Goal: Information Seeking & Learning: Check status

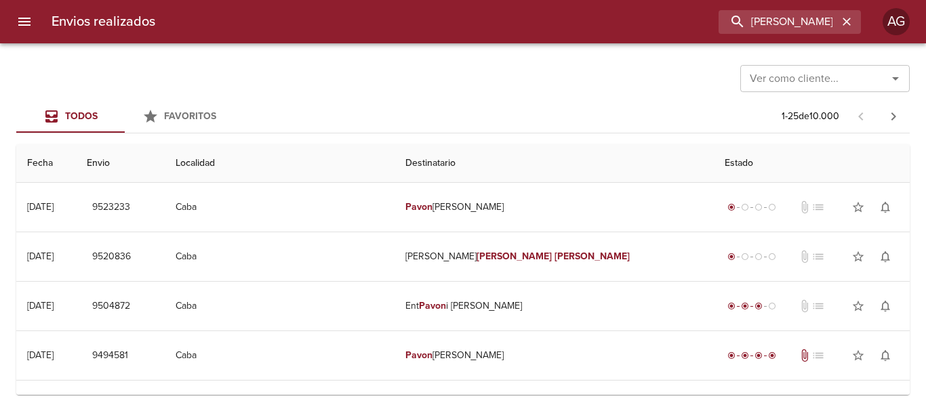
click at [758, 28] on input "[PERSON_NAME] [PERSON_NAME]" at bounding box center [777, 22] width 119 height 24
type input "00089557"
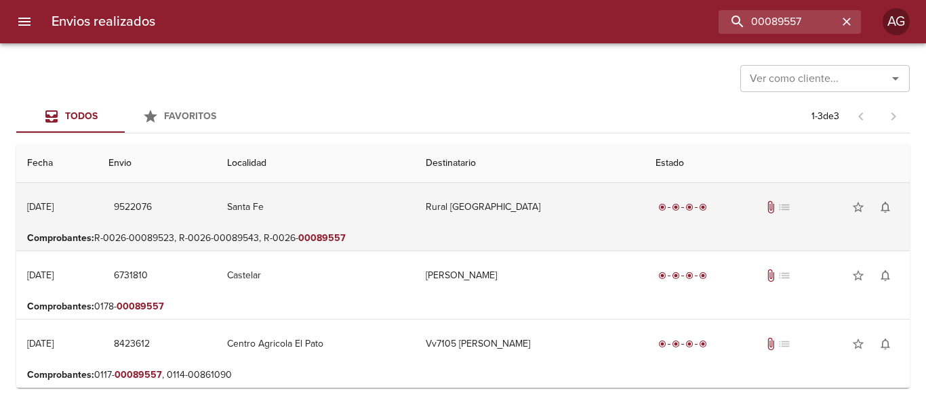
click at [390, 214] on td "Santa Fe" at bounding box center [315, 207] width 199 height 49
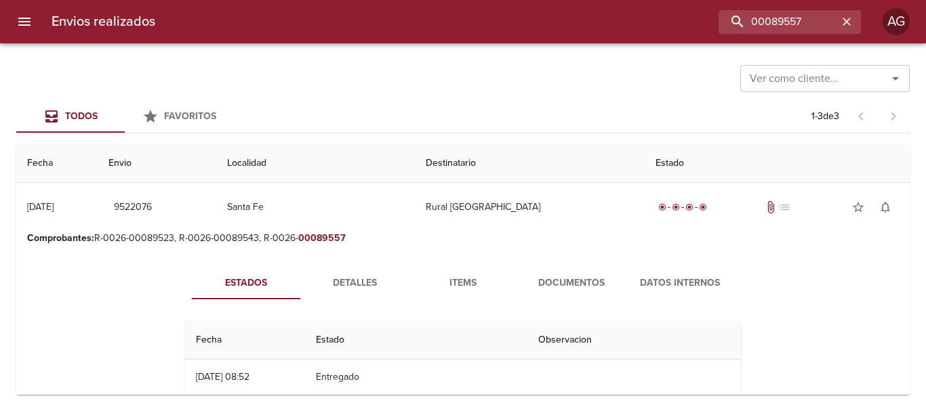
click at [548, 281] on span "Documentos" at bounding box center [571, 283] width 92 height 17
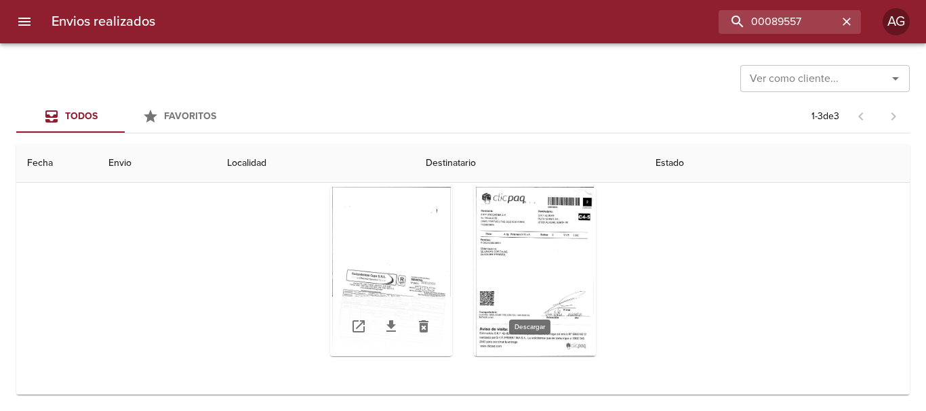
scroll to position [203, 0]
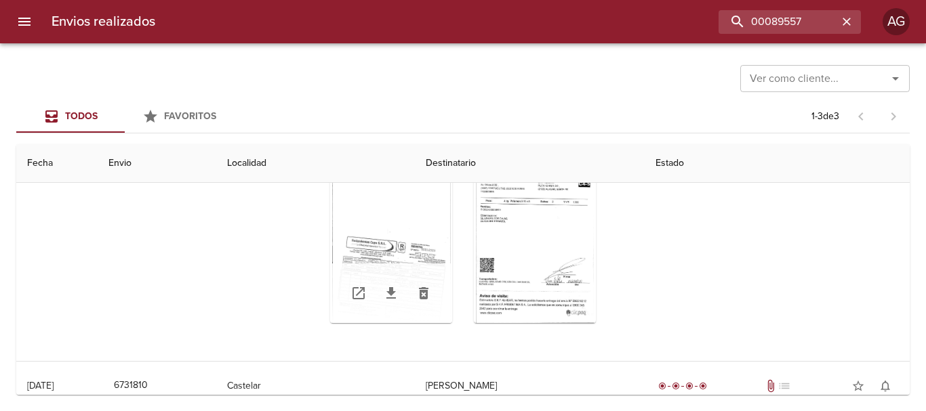
click at [394, 267] on div "Tabla de envíos del cliente" at bounding box center [391, 294] width 122 height 60
click at [392, 252] on div "Tabla de envíos del cliente" at bounding box center [391, 238] width 122 height 169
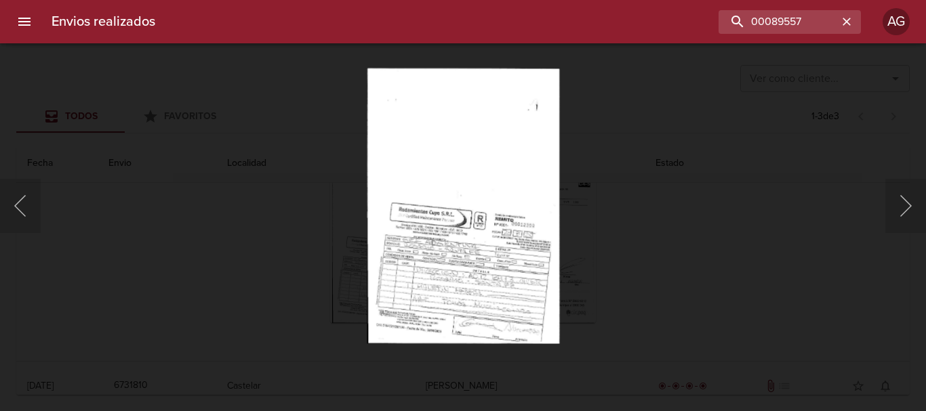
click at [648, 270] on div "Lightbox" at bounding box center [463, 205] width 926 height 411
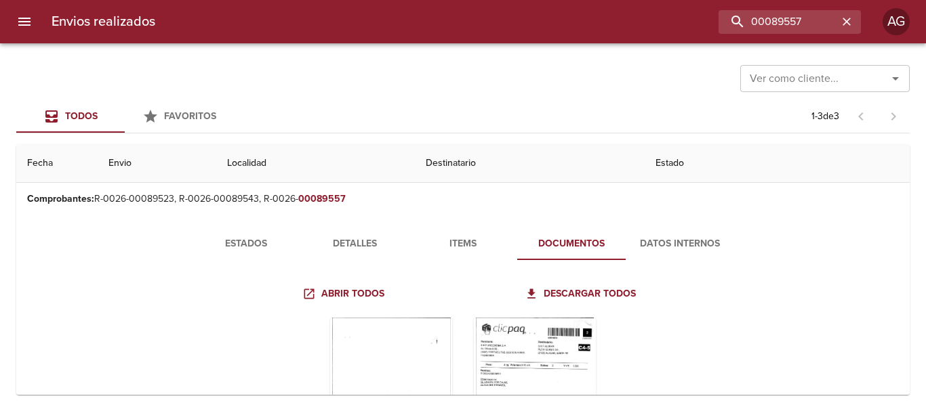
scroll to position [36, 0]
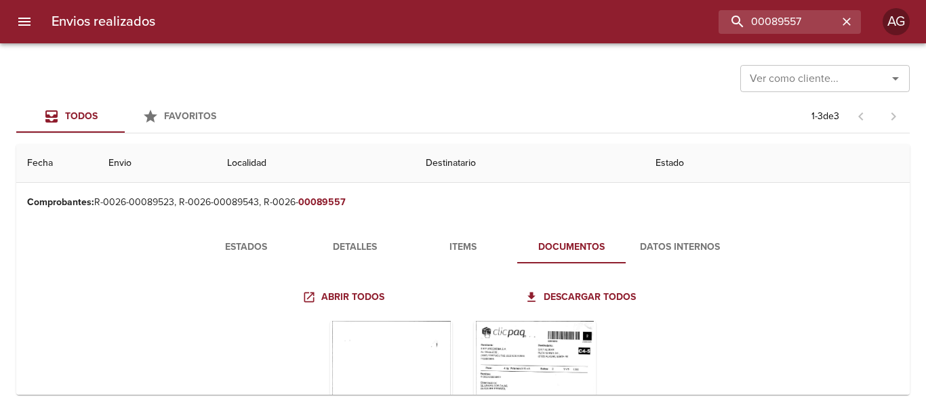
click at [464, 198] on p "Comprobantes : R-0026-00089523, R-0026-00089543, R-0026- 00089557" at bounding box center [462, 203] width 871 height 14
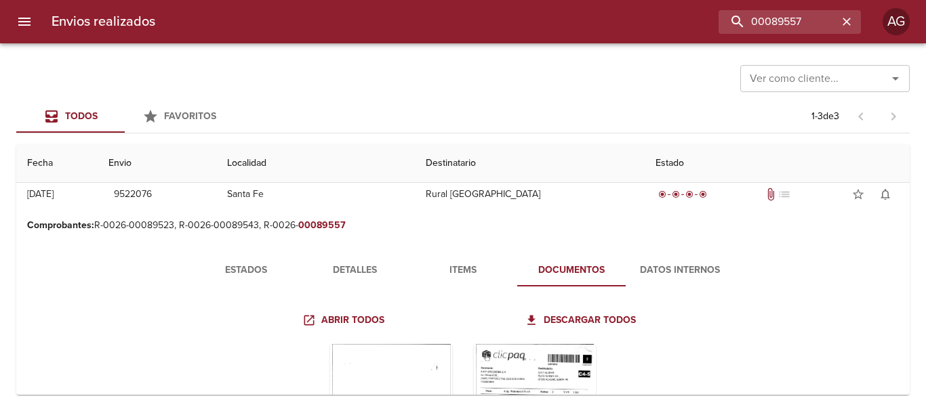
scroll to position [0, 0]
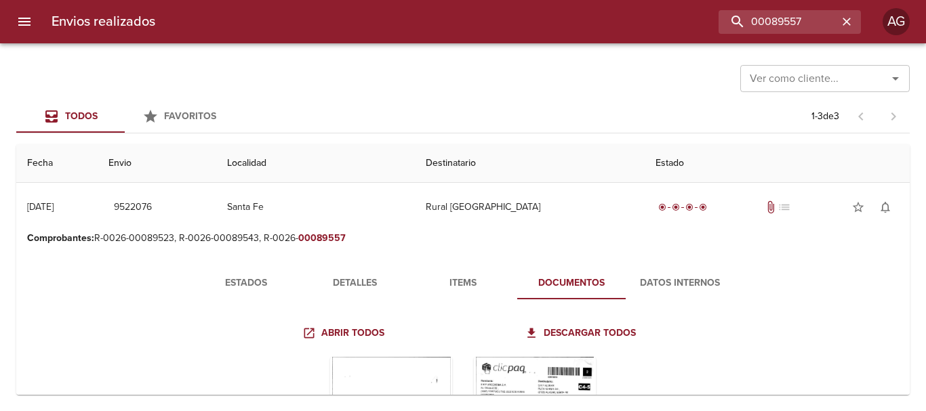
click at [254, 291] on span "Estados" at bounding box center [246, 283] width 92 height 17
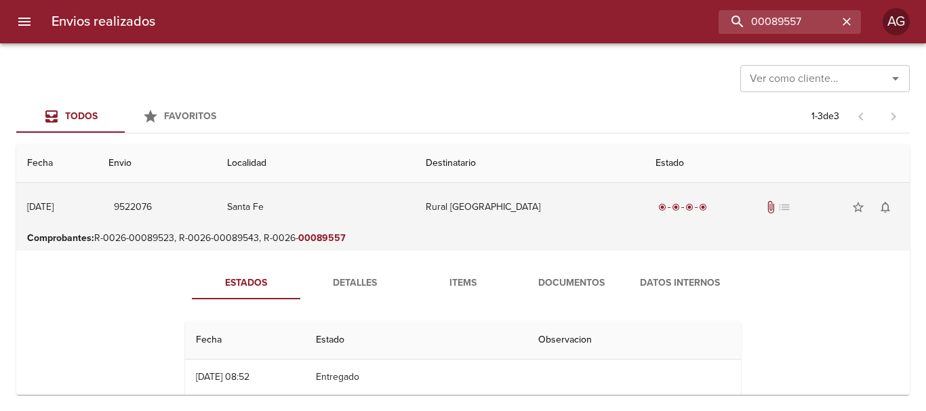
click at [512, 214] on td "Rural [GEOGRAPHIC_DATA]" at bounding box center [530, 207] width 230 height 49
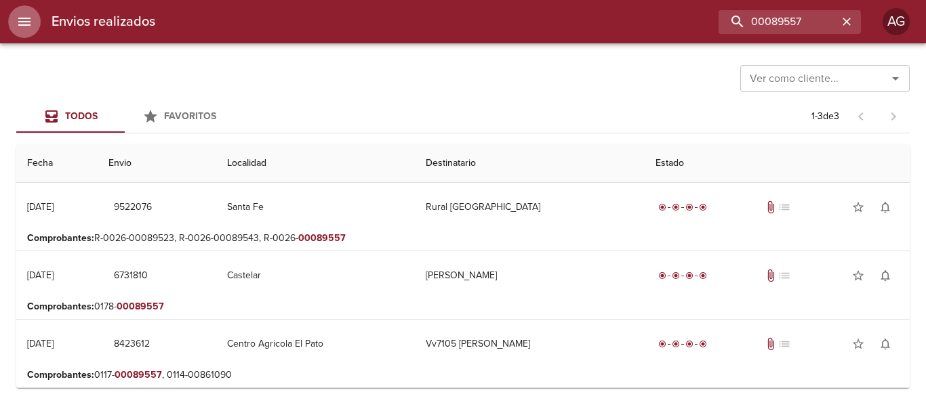
click at [26, 28] on icon "menu" at bounding box center [24, 22] width 16 height 16
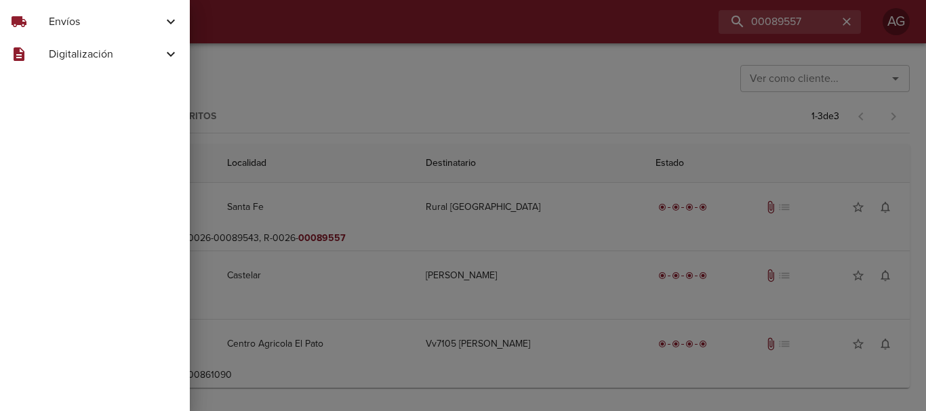
click at [64, 64] on div "description Digitalización" at bounding box center [95, 54] width 190 height 33
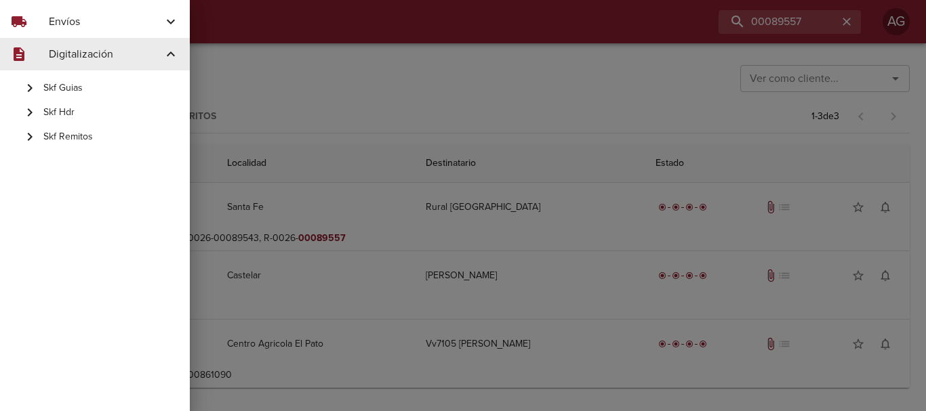
click at [62, 136] on span "Skf Remitos" at bounding box center [111, 137] width 136 height 14
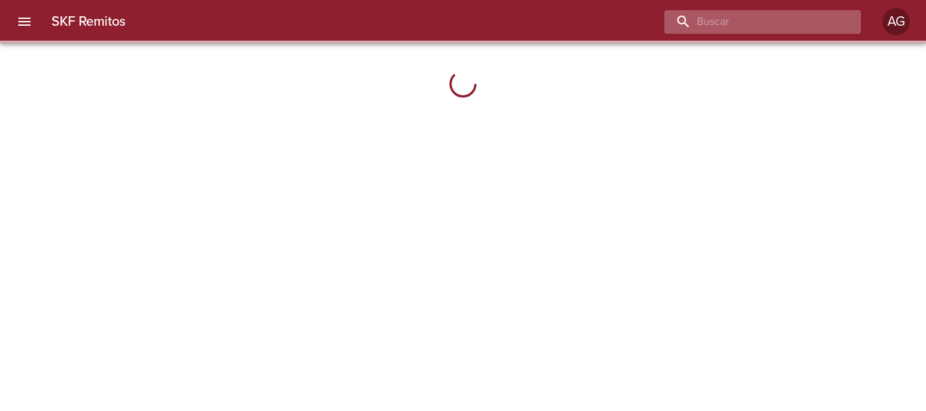
click at [769, 30] on input "buscar" at bounding box center [750, 22] width 173 height 24
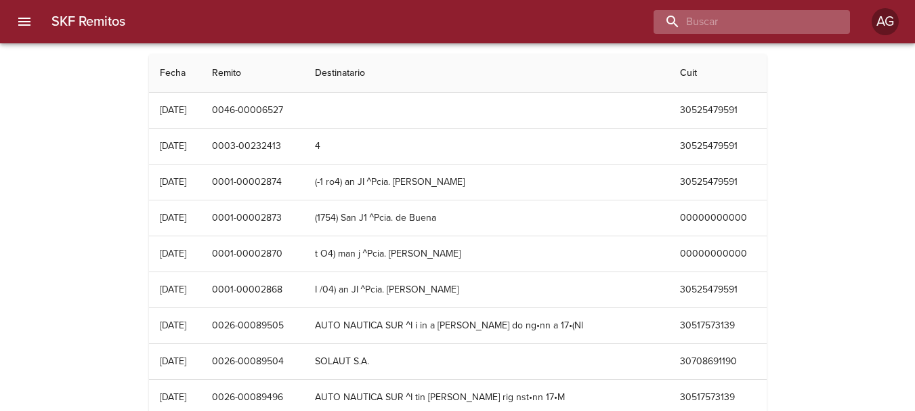
paste input "00089557"
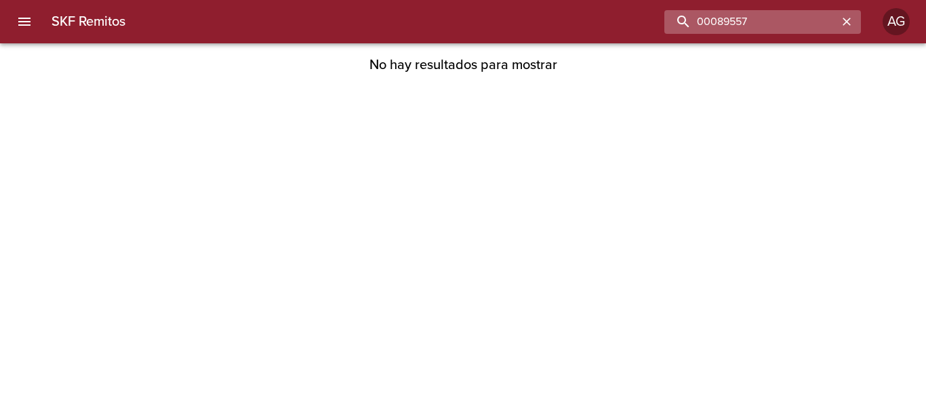
click at [722, 22] on input "00089557" at bounding box center [750, 22] width 173 height 24
type input "89557"
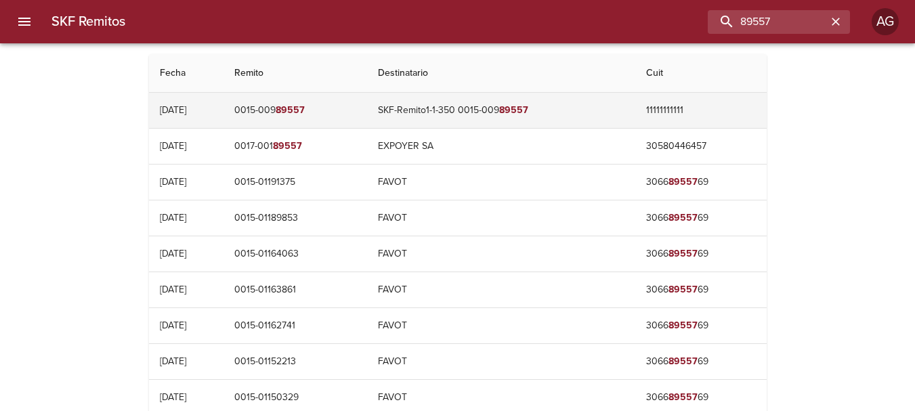
click at [696, 114] on td "11111111111" at bounding box center [701, 110] width 131 height 35
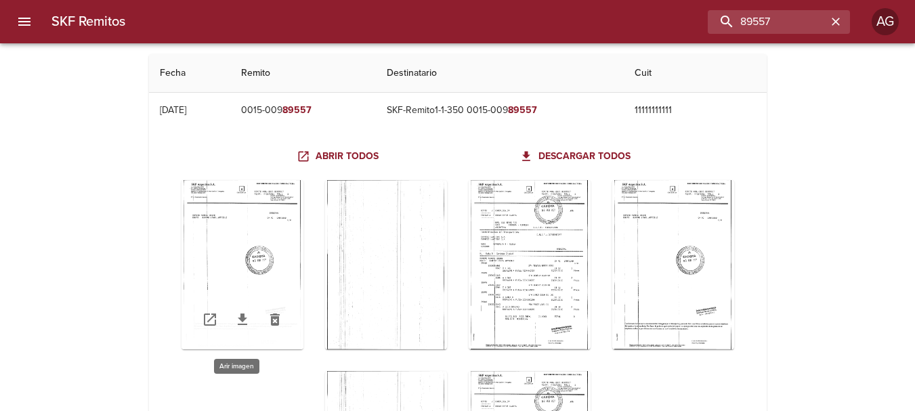
click at [279, 247] on div "Table digitalización - SKF Remitos" at bounding box center [243, 264] width 122 height 169
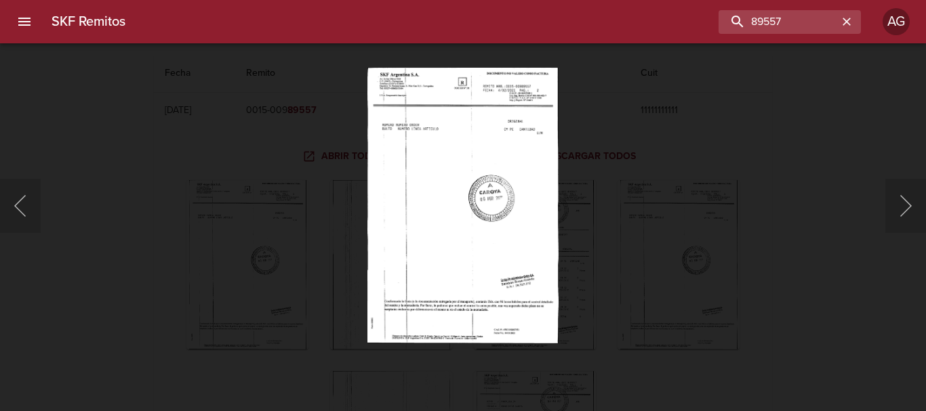
click at [641, 219] on div "Lightbox" at bounding box center [463, 205] width 926 height 411
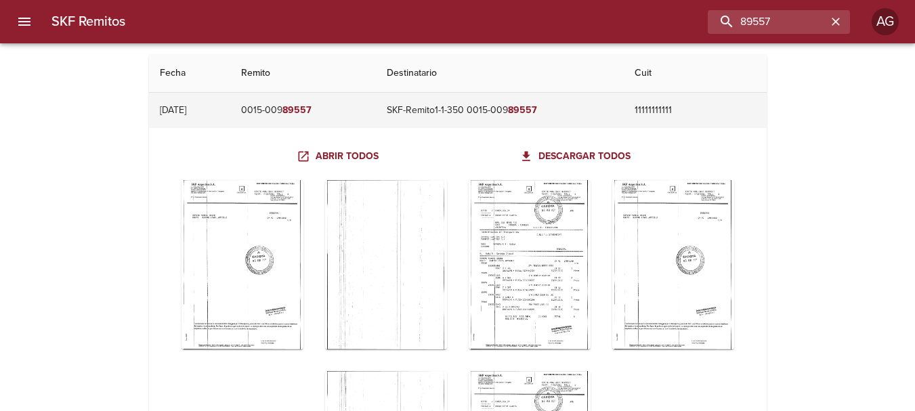
click at [439, 112] on td "SKF-Remito1-1-350 0015-009 89557" at bounding box center [500, 110] width 248 height 35
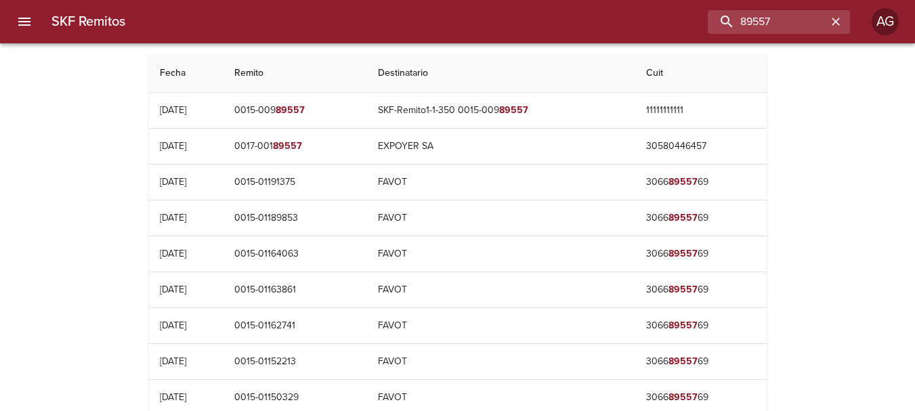
click at [16, 17] on button "menu" at bounding box center [24, 21] width 33 height 33
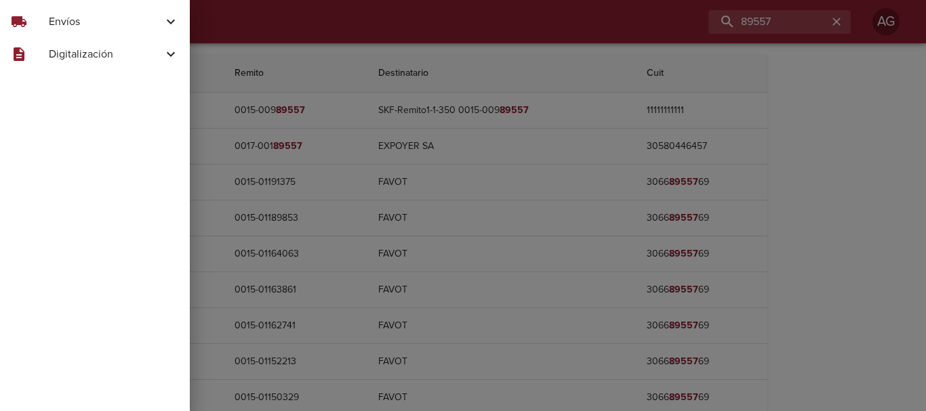
click at [72, 16] on span "Envíos" at bounding box center [106, 22] width 114 height 16
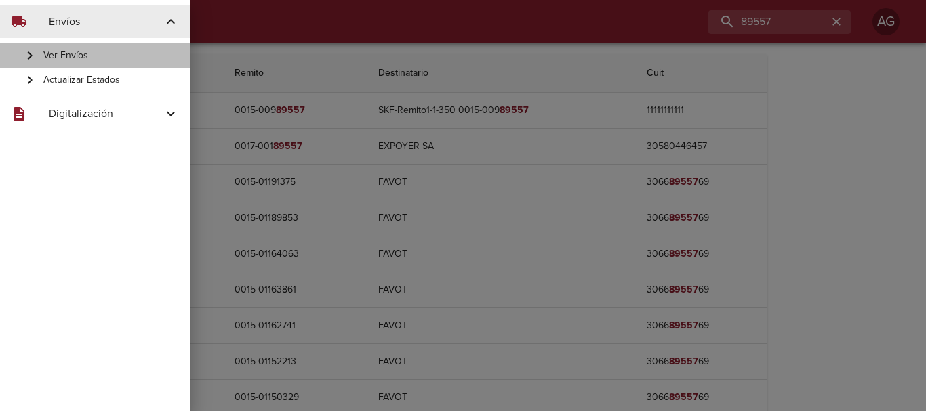
click at [85, 48] on div "Ver Envíos" at bounding box center [95, 55] width 190 height 24
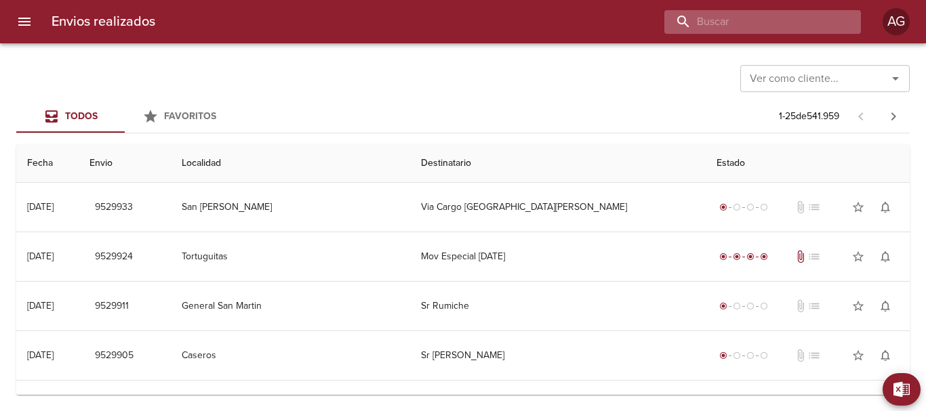
click at [802, 20] on input "buscar" at bounding box center [750, 22] width 173 height 24
paste input "00089557"
type input "00089557"
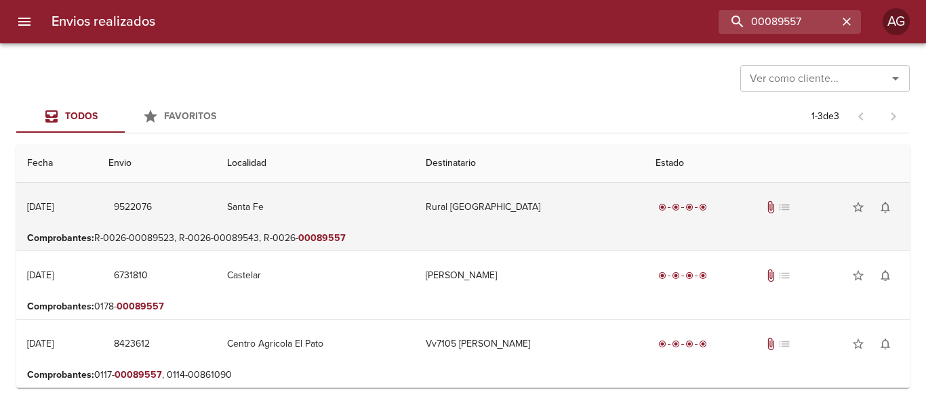
click at [479, 220] on td "Rural [GEOGRAPHIC_DATA]" at bounding box center [530, 207] width 230 height 49
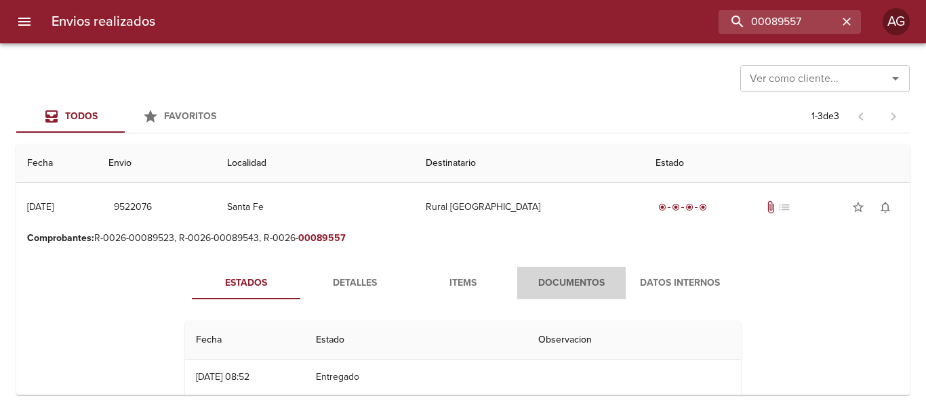
click at [573, 282] on span "Documentos" at bounding box center [571, 283] width 92 height 17
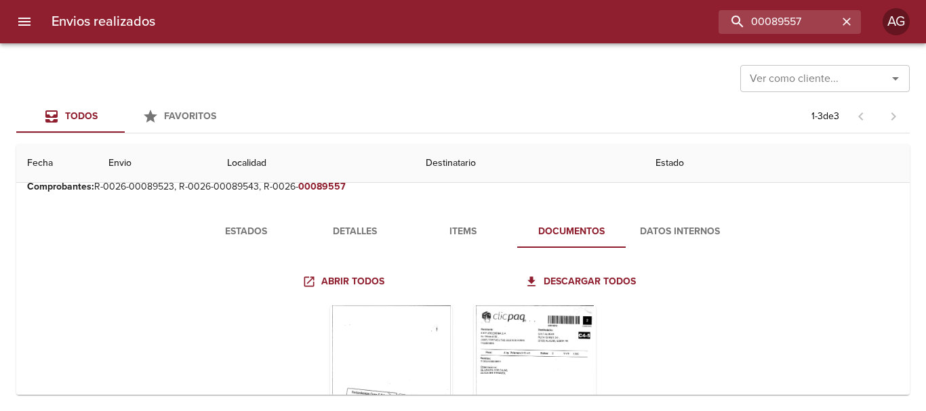
scroll to position [136, 0]
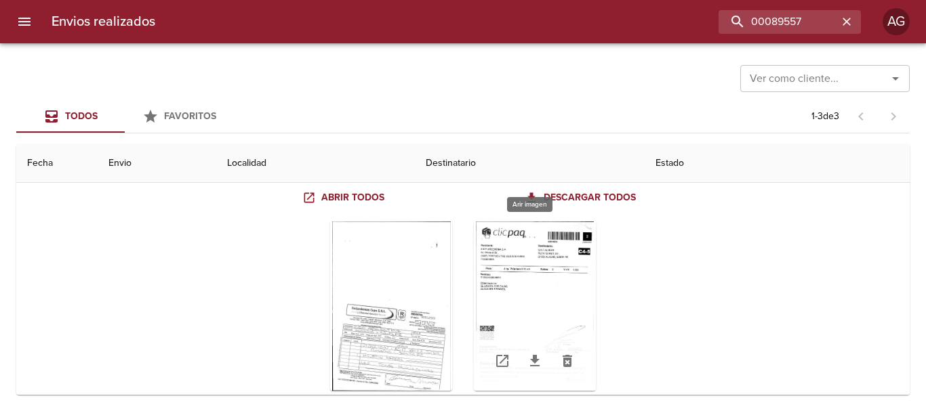
click at [541, 278] on div "Tabla de envíos del cliente" at bounding box center [535, 306] width 122 height 169
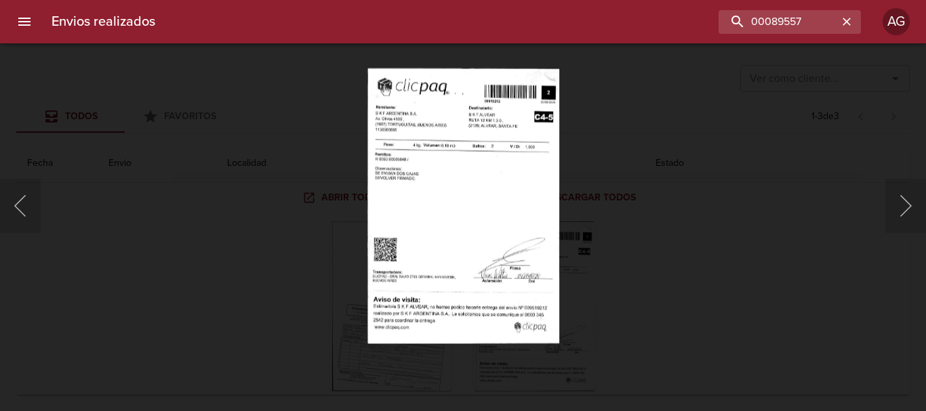
click at [514, 182] on img "Lightbox" at bounding box center [463, 206] width 192 height 276
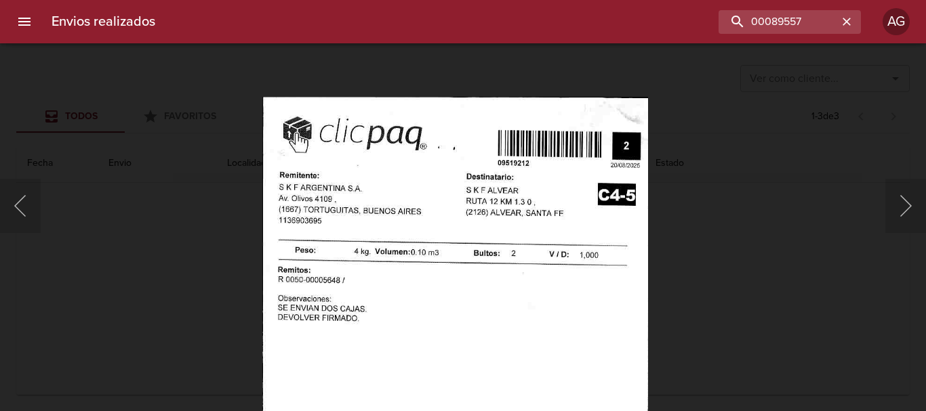
click at [521, 271] on img "Lightbox" at bounding box center [455, 373] width 386 height 554
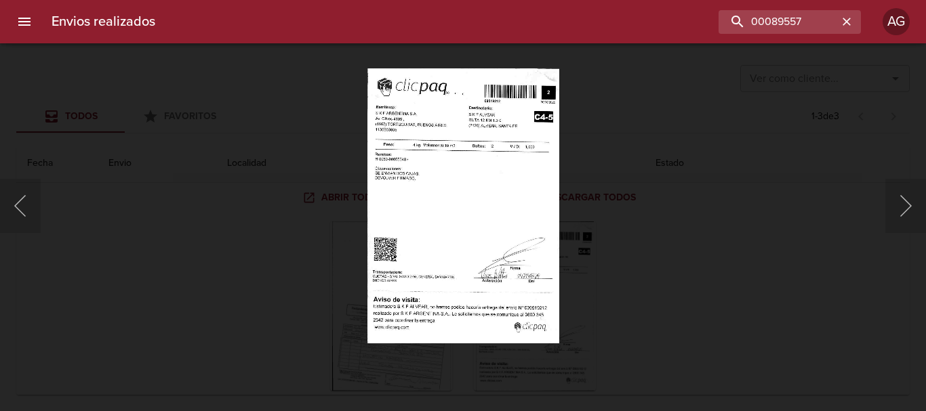
click at [655, 245] on div "Lightbox" at bounding box center [463, 205] width 926 height 411
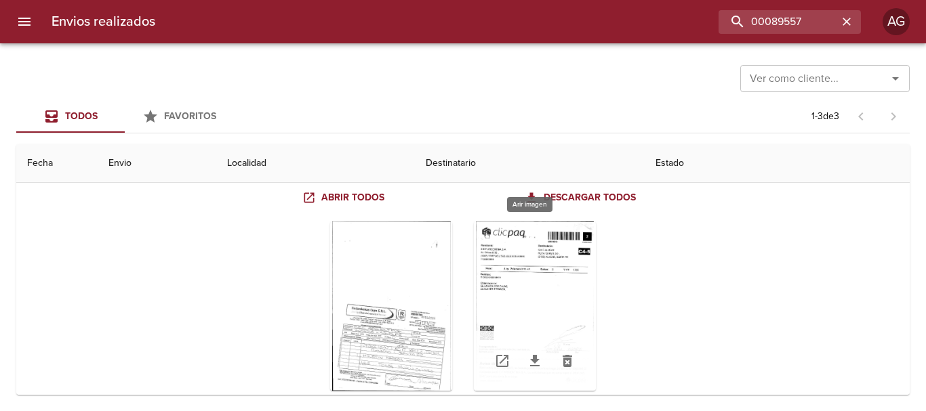
click at [568, 285] on div "Tabla de envíos del cliente" at bounding box center [535, 306] width 122 height 169
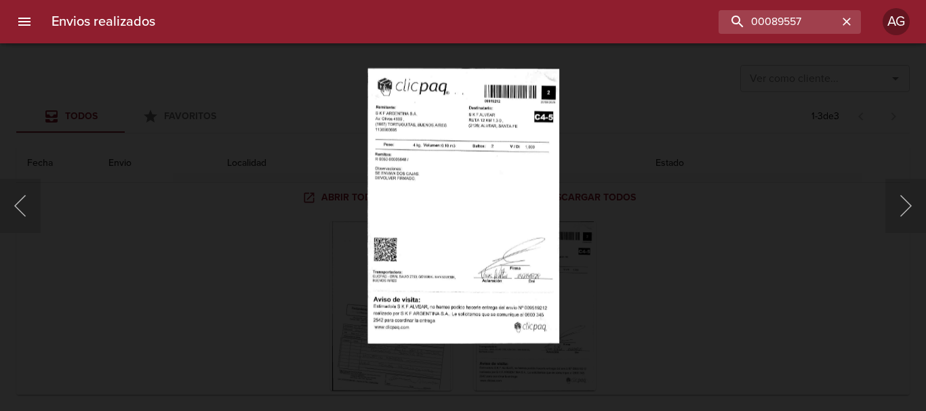
click at [422, 186] on img "Lightbox" at bounding box center [463, 206] width 192 height 276
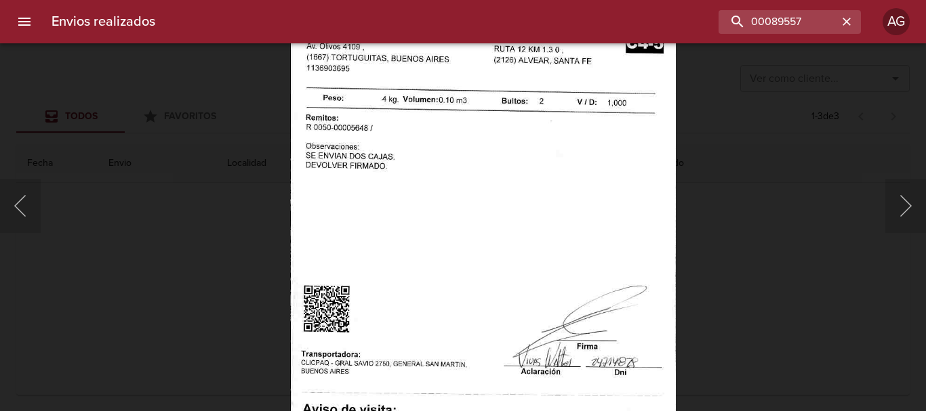
click at [781, 179] on div "Lightbox" at bounding box center [463, 205] width 926 height 411
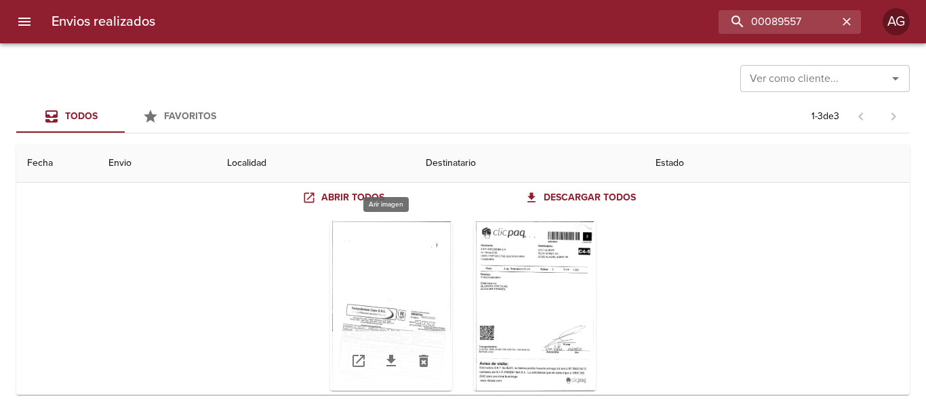
click at [439, 247] on div "Tabla de envíos del cliente" at bounding box center [391, 306] width 122 height 169
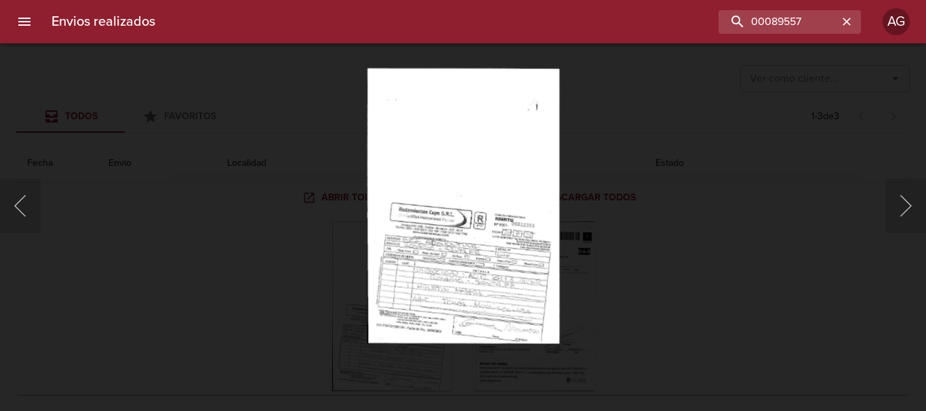
click at [619, 256] on div "Lightbox" at bounding box center [463, 205] width 926 height 411
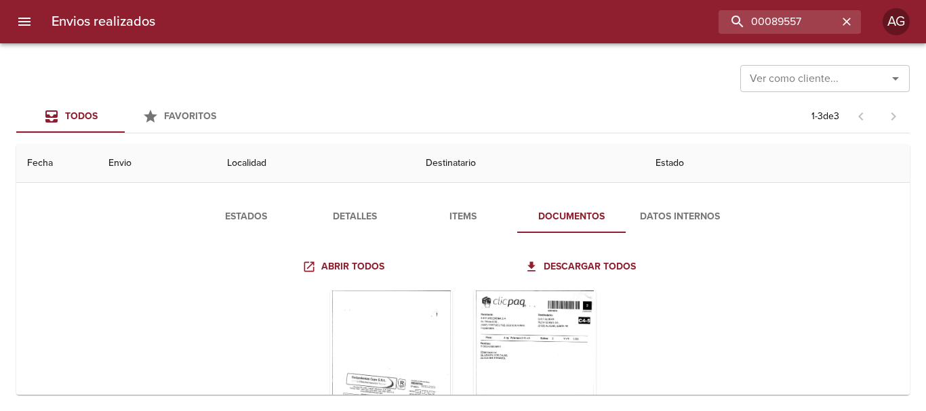
scroll to position [0, 0]
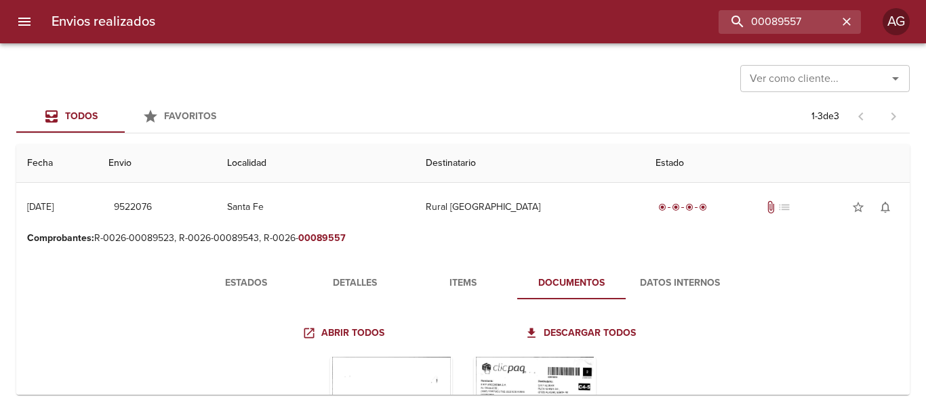
drag, startPoint x: 252, startPoint y: 277, endPoint x: 258, endPoint y: 272, distance: 8.2
click at [253, 275] on span "Estados" at bounding box center [246, 283] width 92 height 17
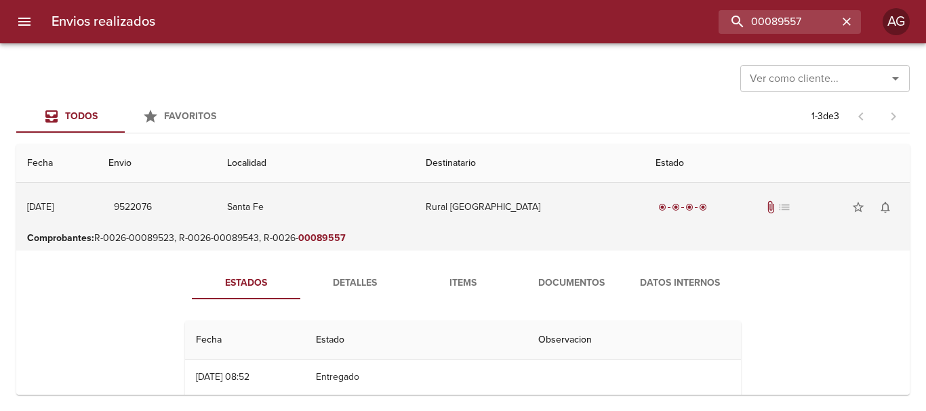
click at [517, 202] on td "Rural [GEOGRAPHIC_DATA]" at bounding box center [530, 207] width 230 height 49
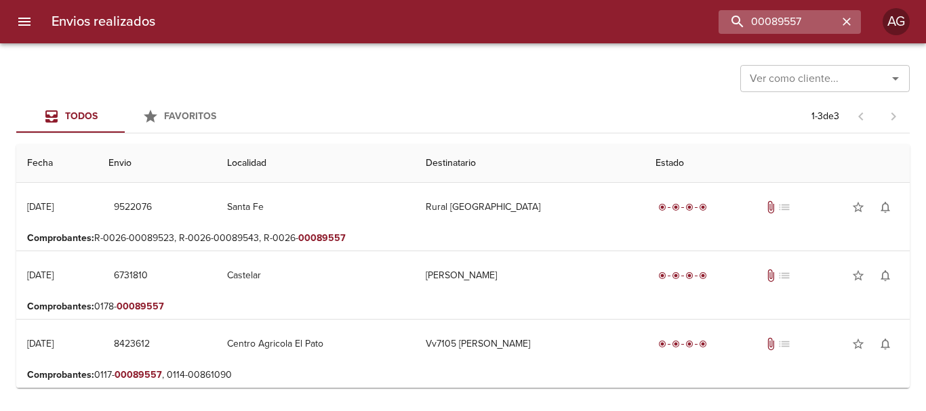
click at [850, 28] on button "button" at bounding box center [846, 22] width 18 height 18
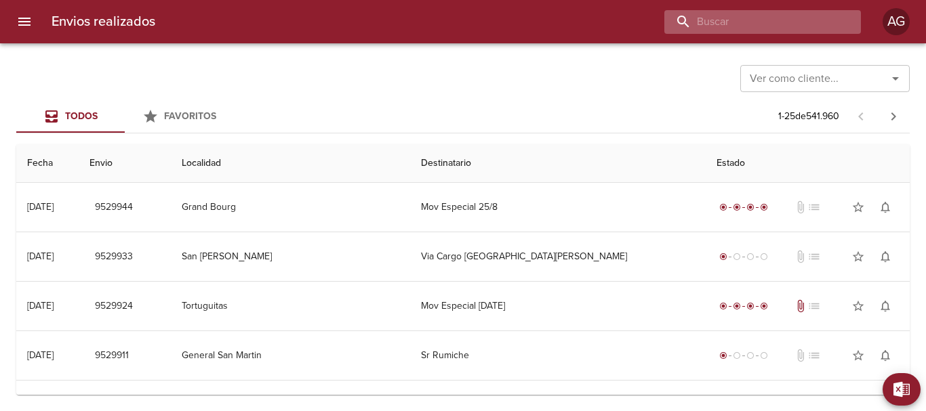
click at [774, 32] on input "buscar" at bounding box center [750, 22] width 173 height 24
paste input "00089557"
type input "00089557"
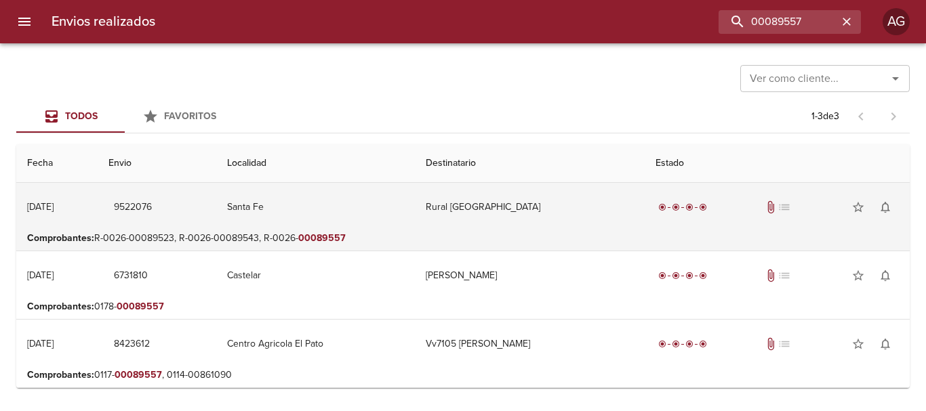
click at [367, 215] on td "Santa Fe" at bounding box center [315, 207] width 199 height 49
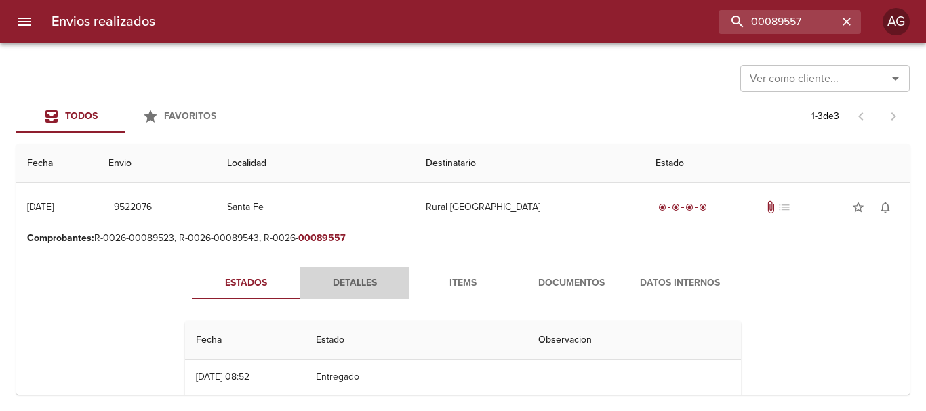
click at [356, 280] on span "Detalles" at bounding box center [354, 283] width 92 height 17
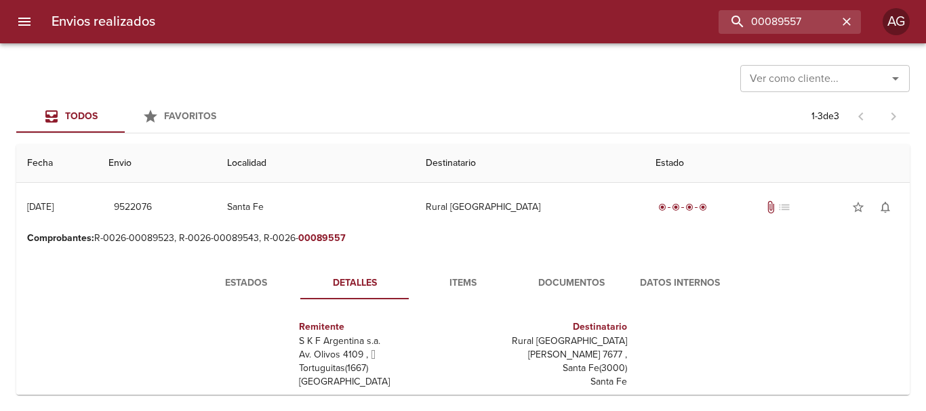
scroll to position [68, 0]
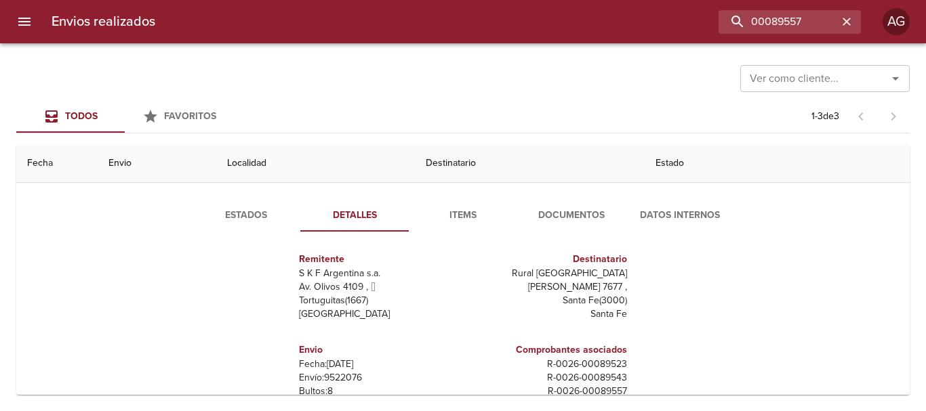
click at [260, 209] on span "Estados" at bounding box center [246, 215] width 92 height 17
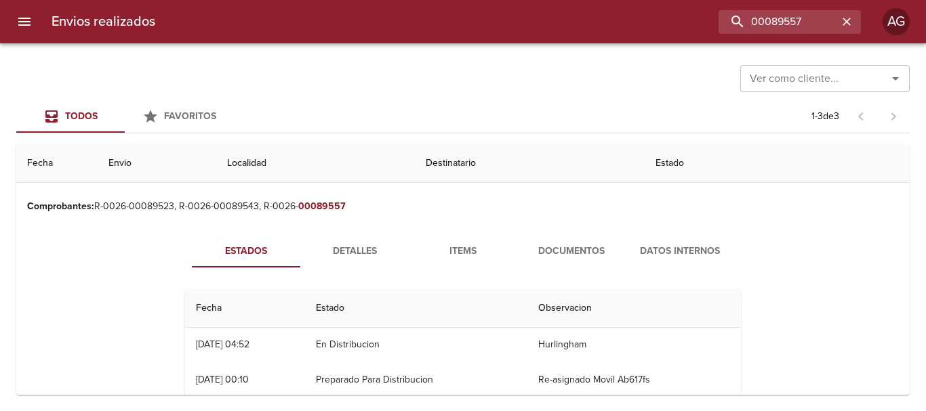
scroll to position [0, 0]
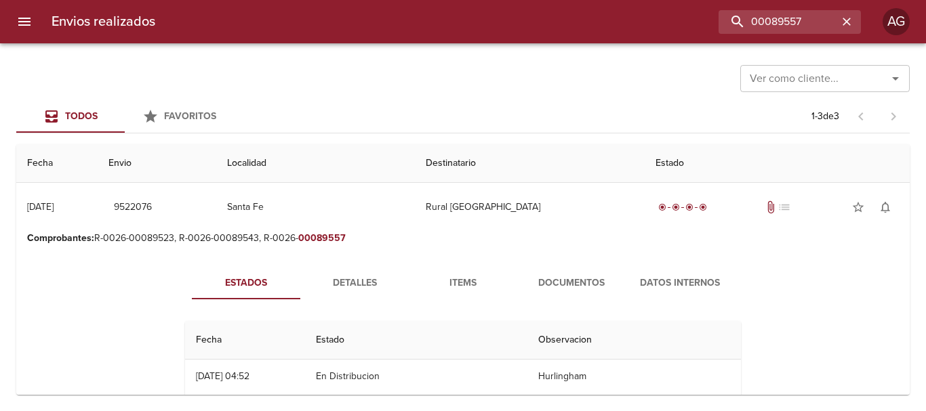
click at [548, 291] on button "Documentos" at bounding box center [571, 283] width 108 height 33
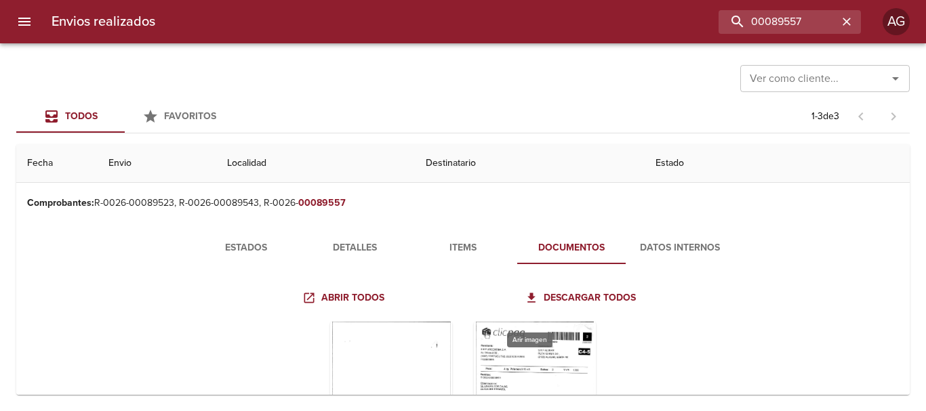
scroll to position [68, 0]
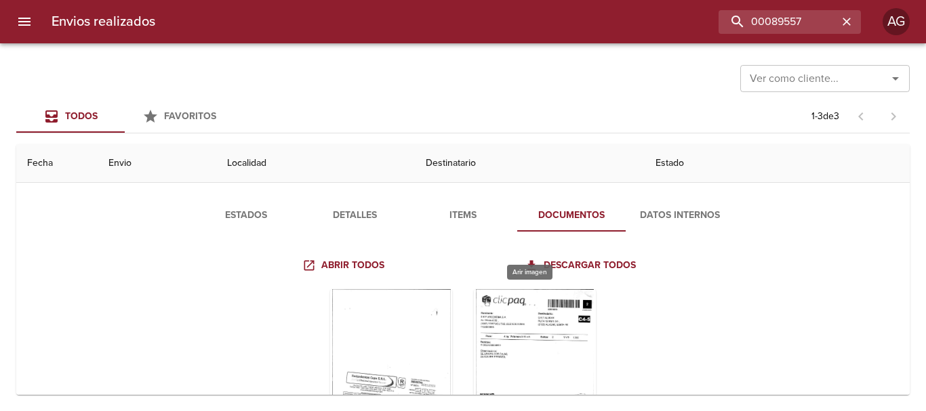
click at [554, 331] on div "Tabla de envíos del cliente" at bounding box center [535, 373] width 122 height 169
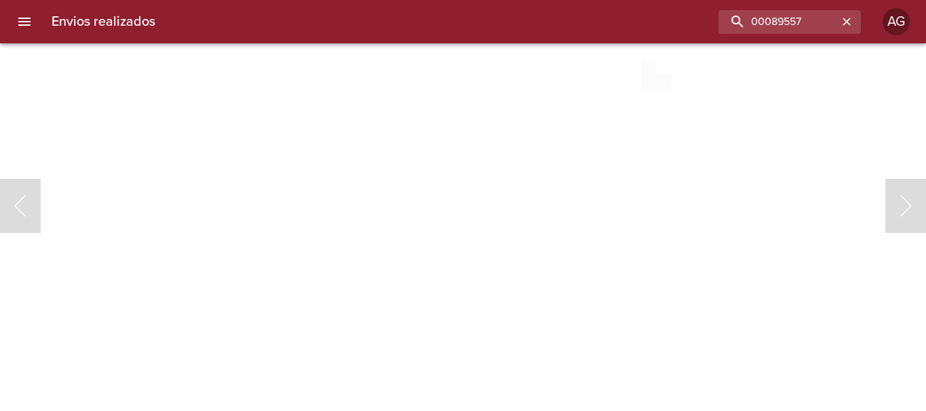
click at [485, 330] on img "Lightbox" at bounding box center [347, 347] width 1555 height 2235
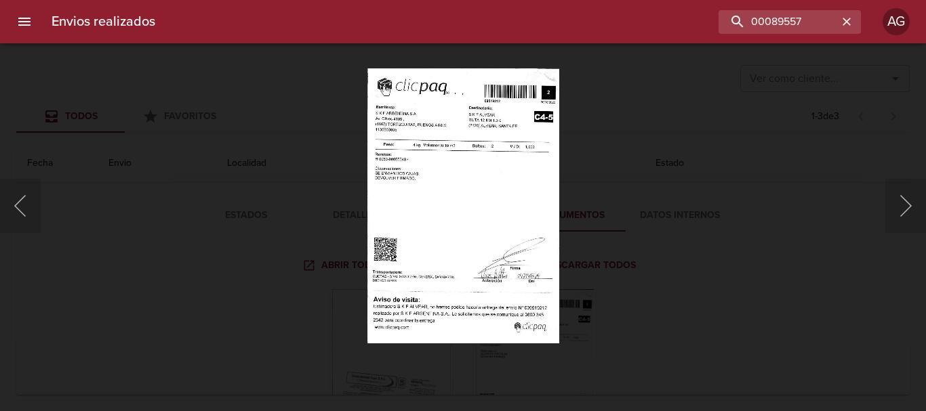
click at [648, 262] on div "Lightbox" at bounding box center [463, 205] width 926 height 411
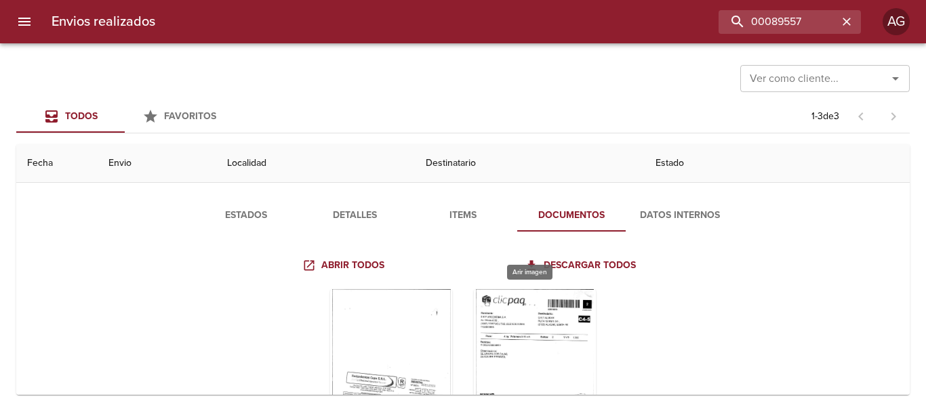
click at [541, 327] on div "Tabla de envíos del cliente" at bounding box center [535, 373] width 122 height 169
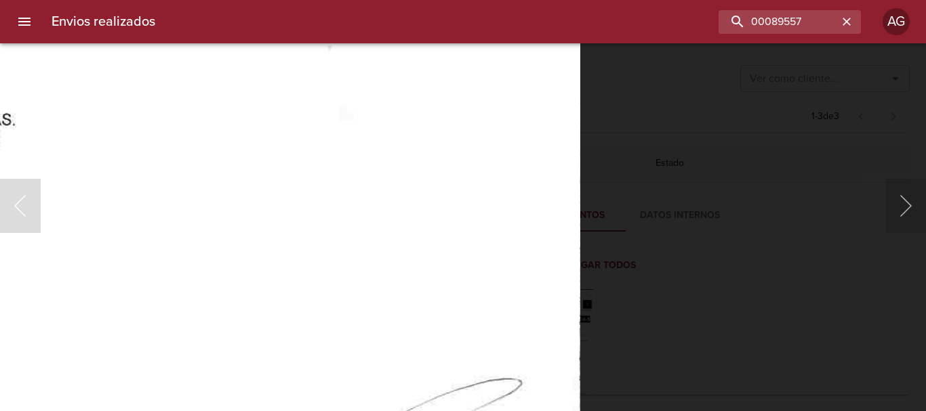
click at [491, 371] on img "Lightbox" at bounding box center [193, 248] width 774 height 1113
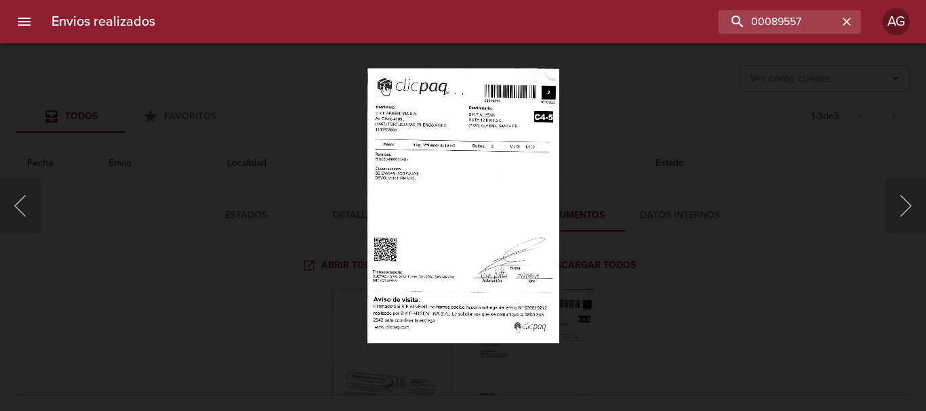
click at [638, 226] on div "Lightbox" at bounding box center [463, 205] width 926 height 411
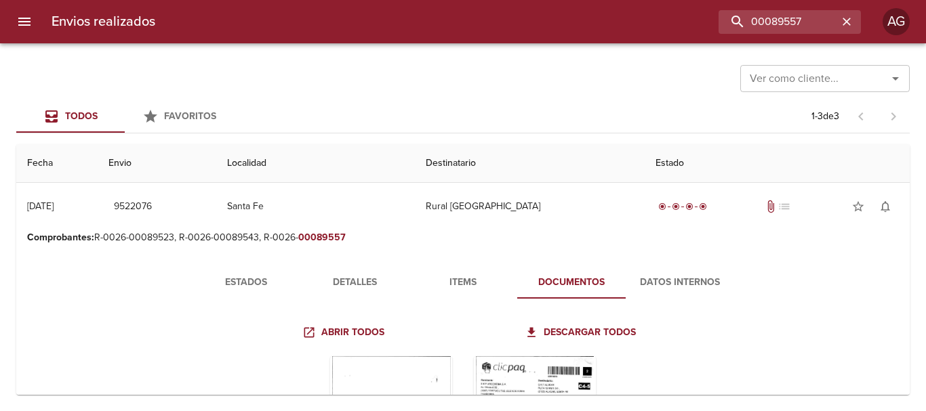
scroll to position [0, 0]
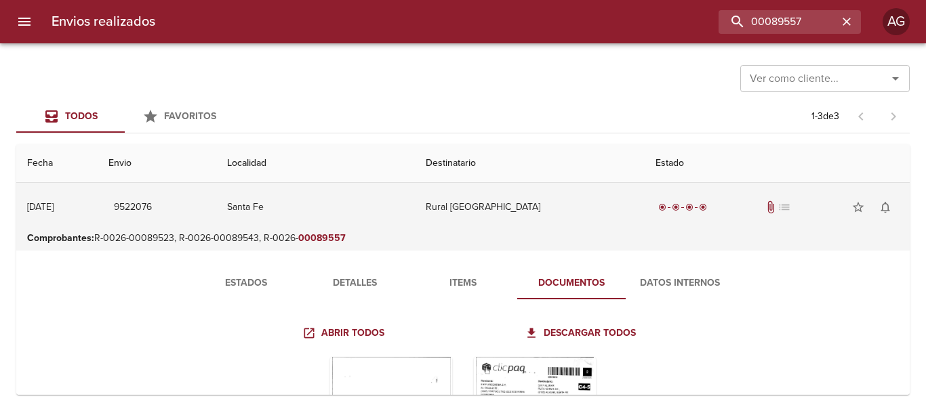
click at [512, 217] on td "Rural [GEOGRAPHIC_DATA]" at bounding box center [530, 207] width 230 height 49
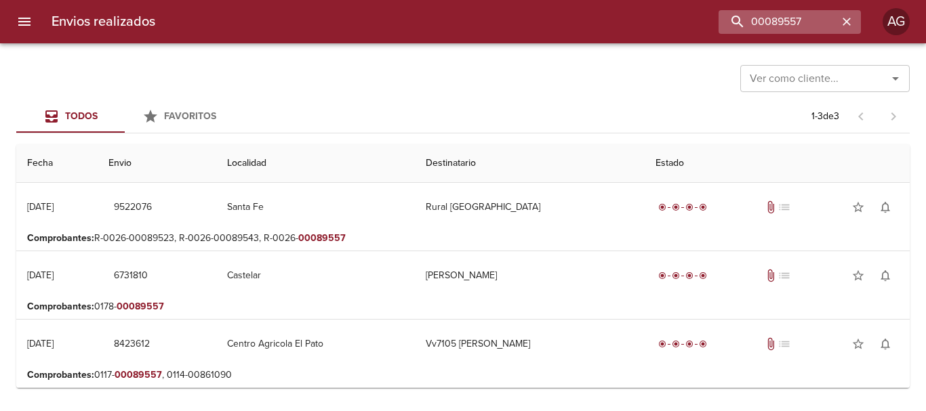
click at [846, 24] on icon "button" at bounding box center [846, 22] width 14 height 14
